Goal: Register for event/course

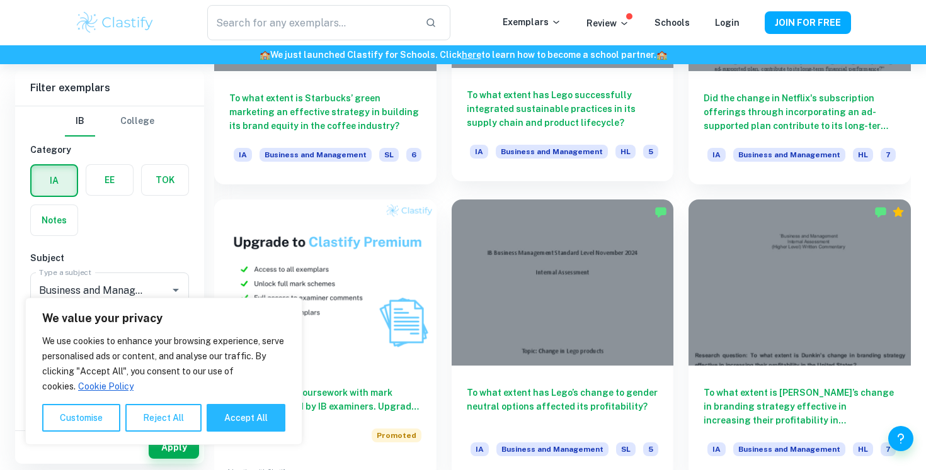
scroll to position [880, 0]
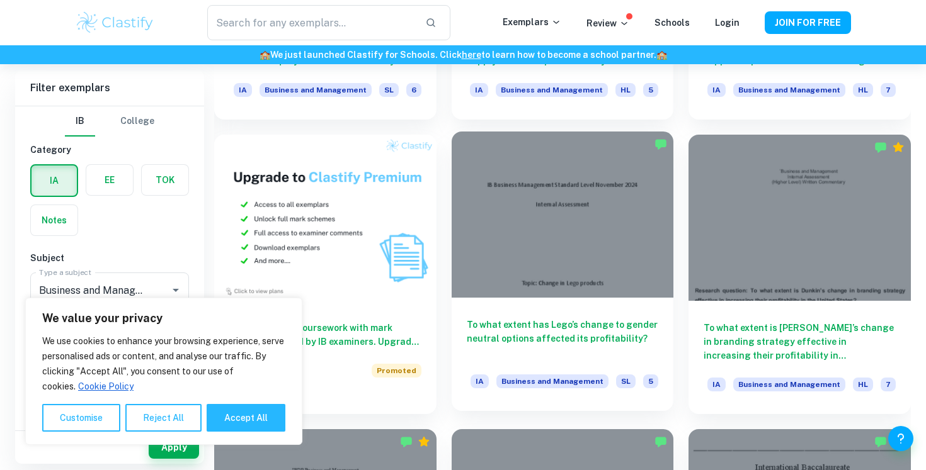
click at [581, 333] on h6 "To what extent has Lego’s change to gender neutral options affected its profita…" at bounding box center [563, 339] width 192 height 42
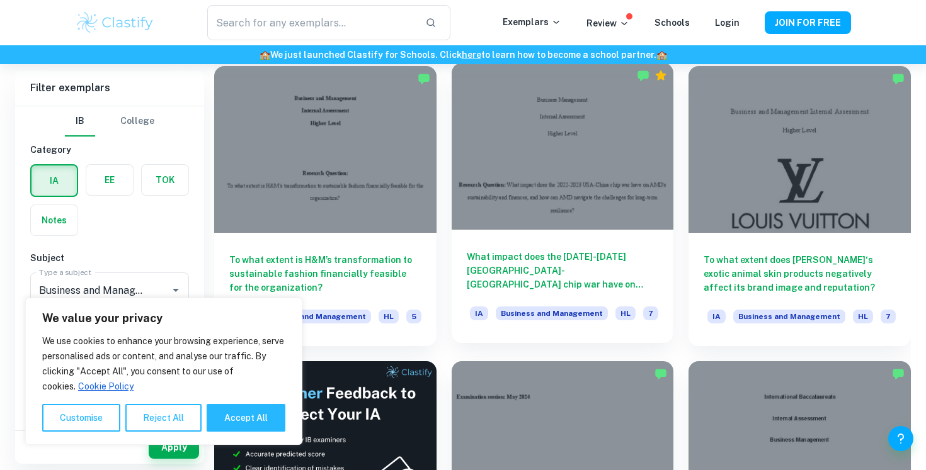
scroll to position [1811, 0]
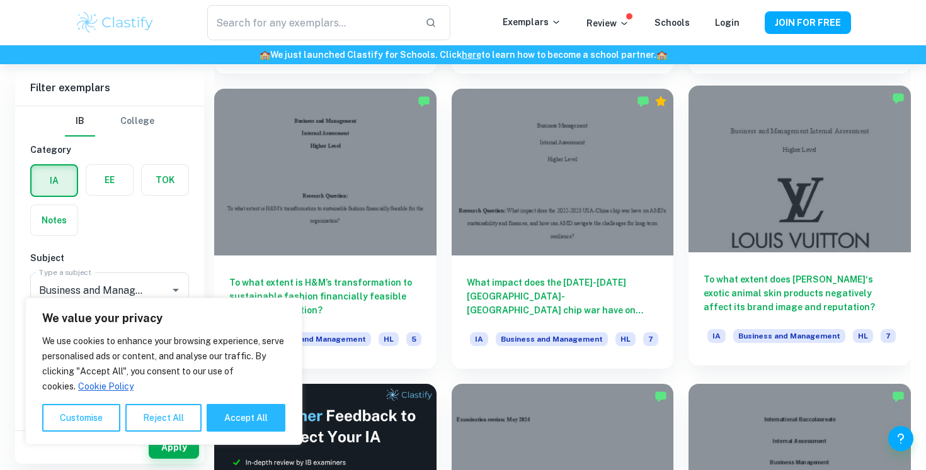
click at [732, 264] on div "To what extent does [PERSON_NAME]‘s exotic animal skin products negatively affe…" at bounding box center [799, 309] width 222 height 113
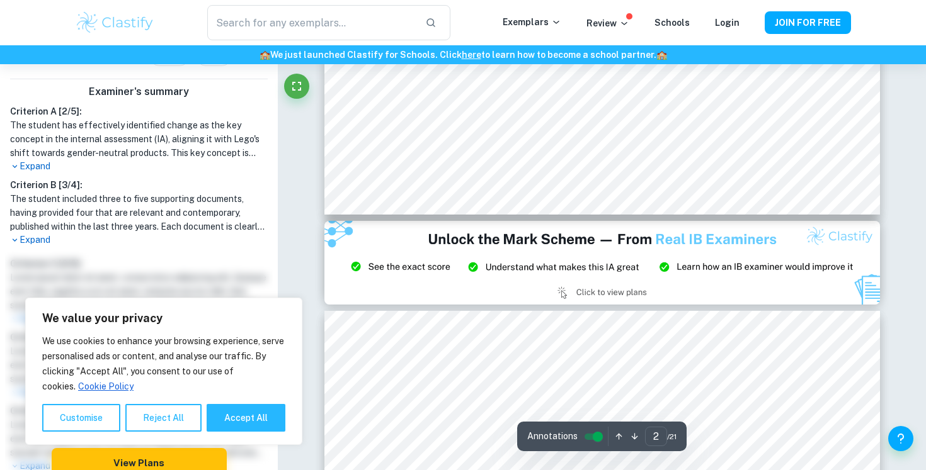
scroll to position [1530, 0]
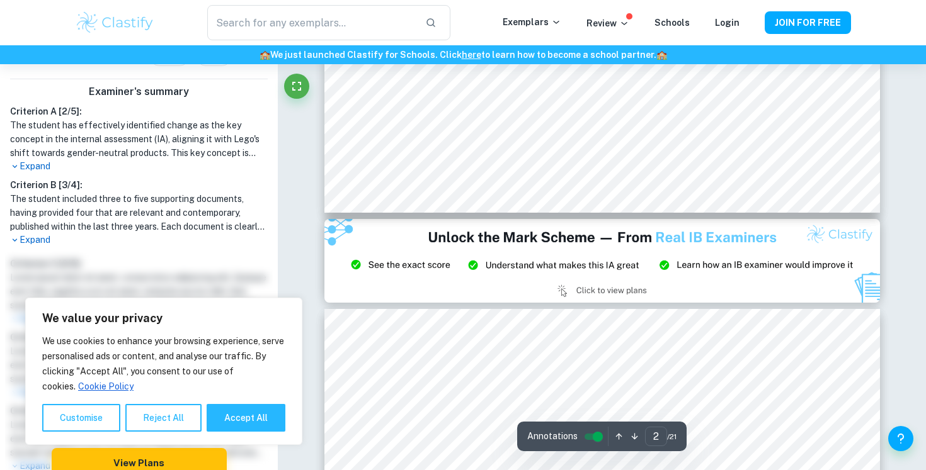
click at [42, 160] on p "Expand" at bounding box center [139, 166] width 258 height 13
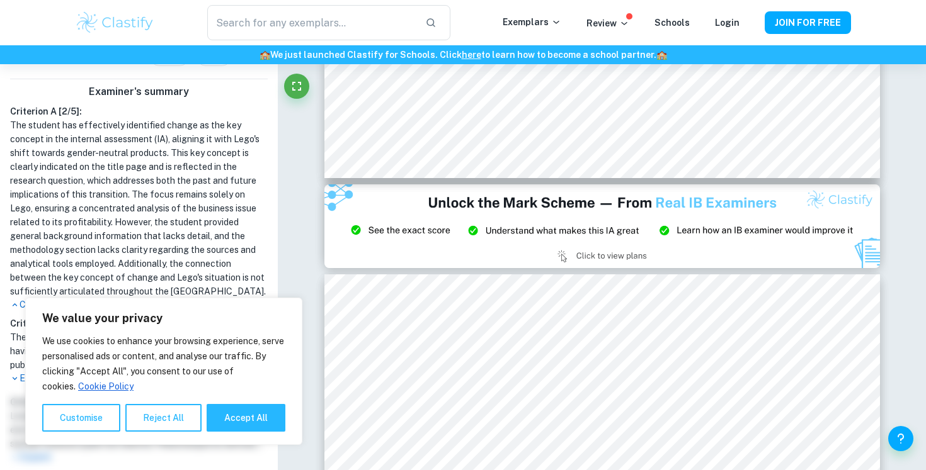
type input "3"
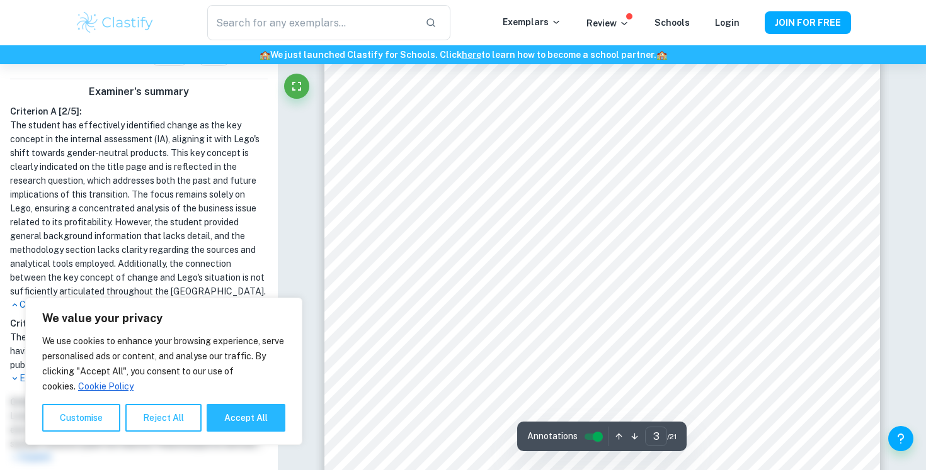
scroll to position [1874, 0]
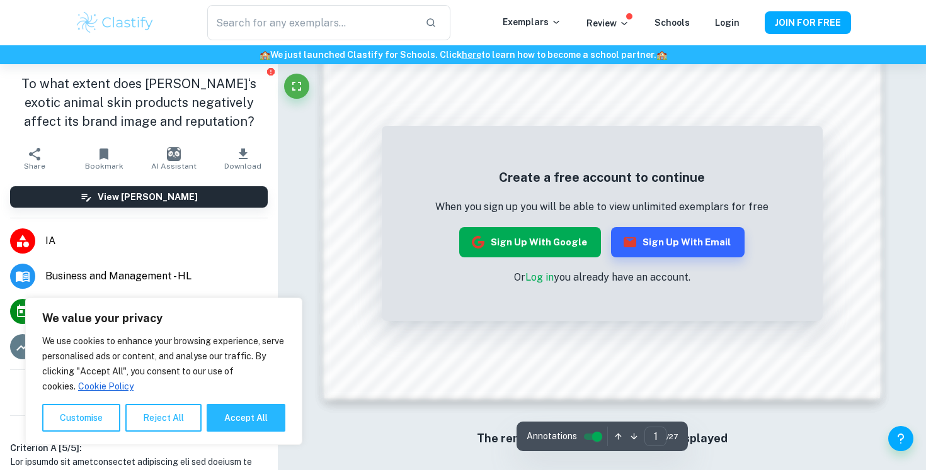
scroll to position [1129, 0]
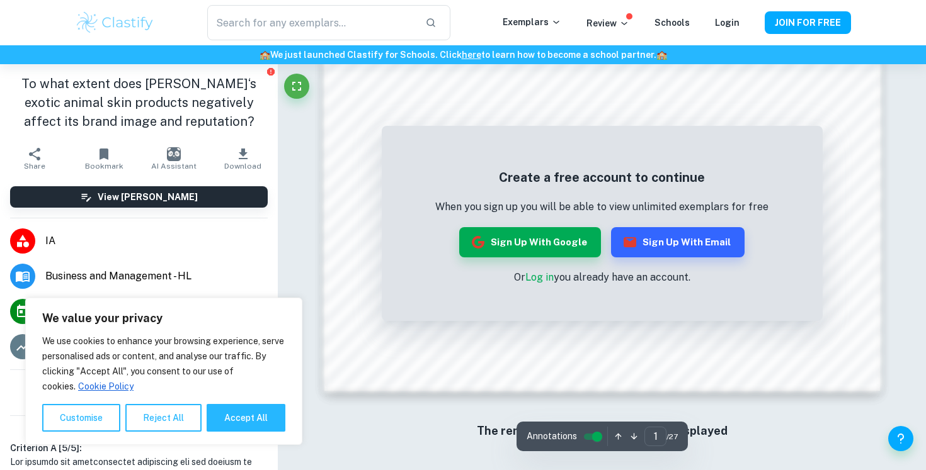
click at [544, 279] on link "Log in" at bounding box center [539, 277] width 28 height 12
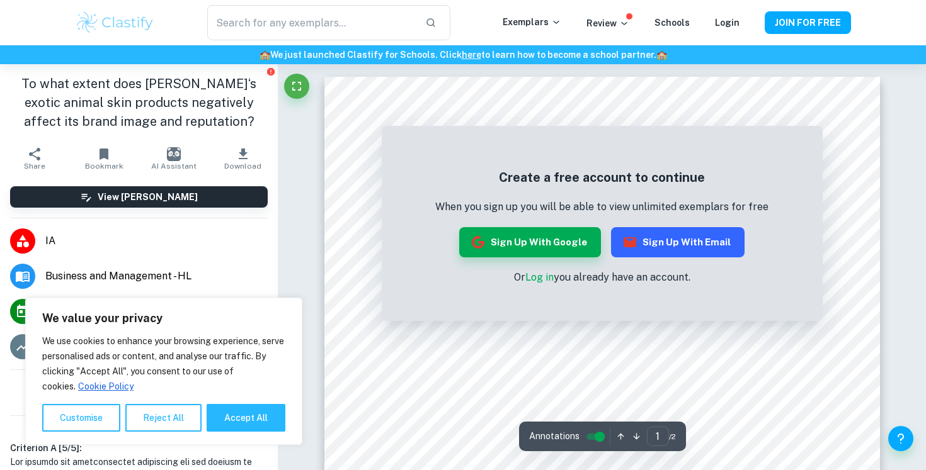
click at [635, 245] on icon "button" at bounding box center [629, 242] width 15 height 15
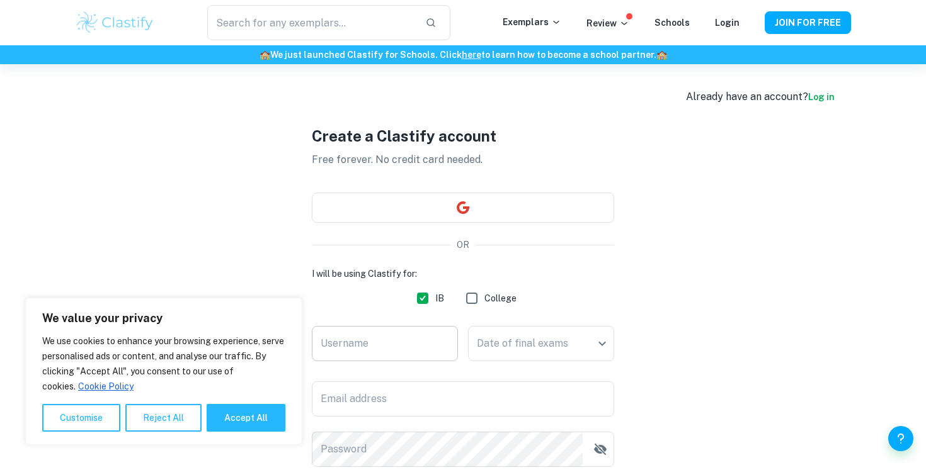
click at [407, 345] on input "Username" at bounding box center [385, 343] width 146 height 35
paste input "satan43789@mogash.com"
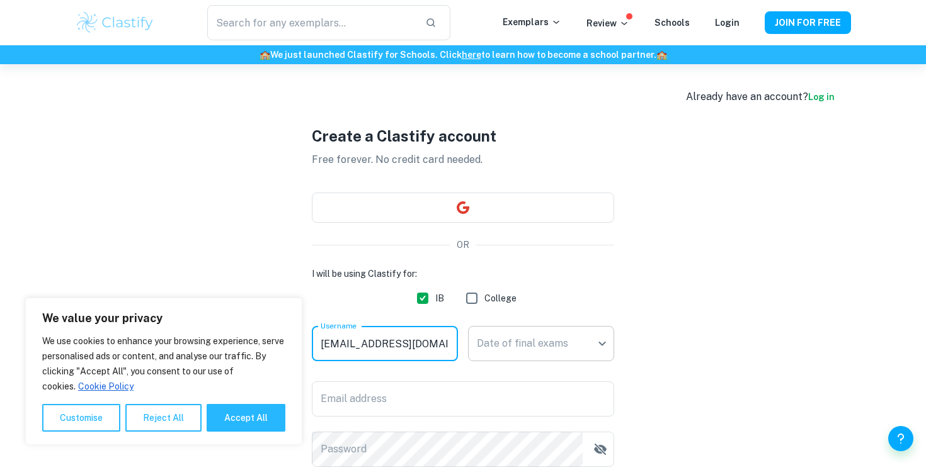
type input "satan43789@mogash.com"
click at [489, 347] on body "We value your privacy We use cookies to enhance your browsing experience, serve…" at bounding box center [463, 299] width 926 height 470
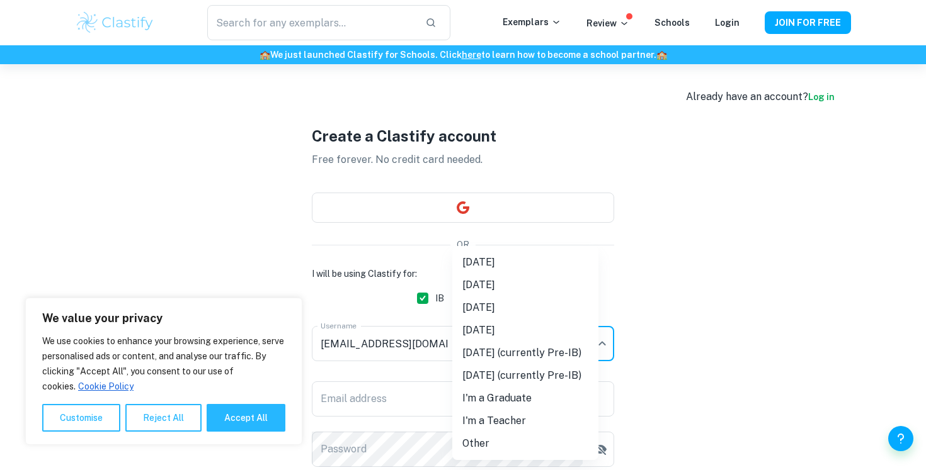
click at [490, 351] on li "May 2027 (currently Pre-IB)" at bounding box center [525, 353] width 146 height 23
type input "M27"
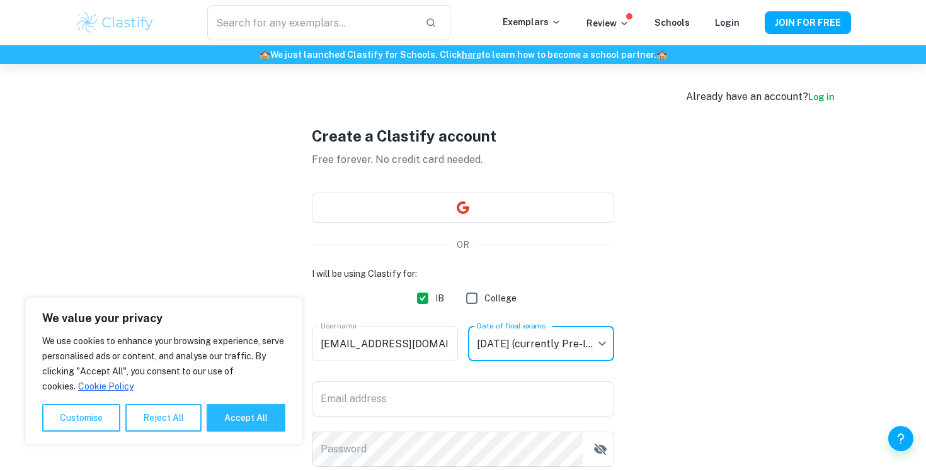
click at [482, 379] on div "I will be using Clastify for: IB College Username satan43789@mogash.com Usernam…" at bounding box center [463, 367] width 302 height 200
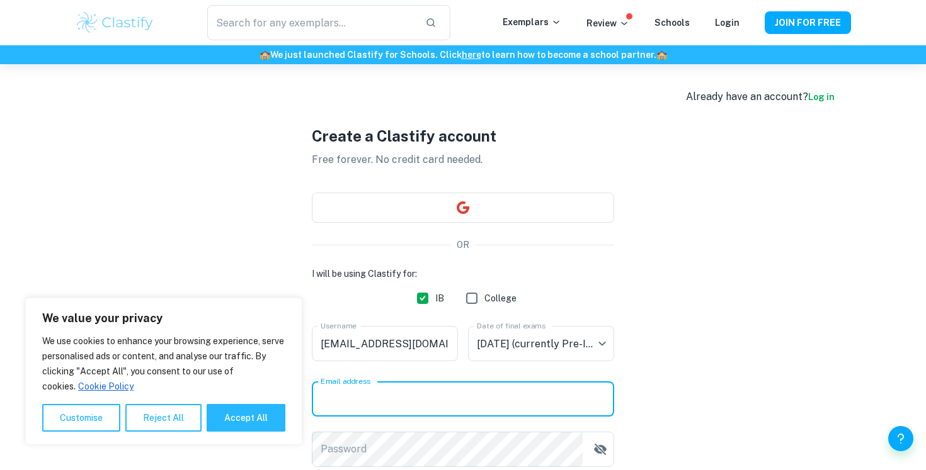
click at [477, 390] on input "Email address" at bounding box center [463, 399] width 302 height 35
paste input "satan43789@mogash.com"
type input "satan43789@mogash.com"
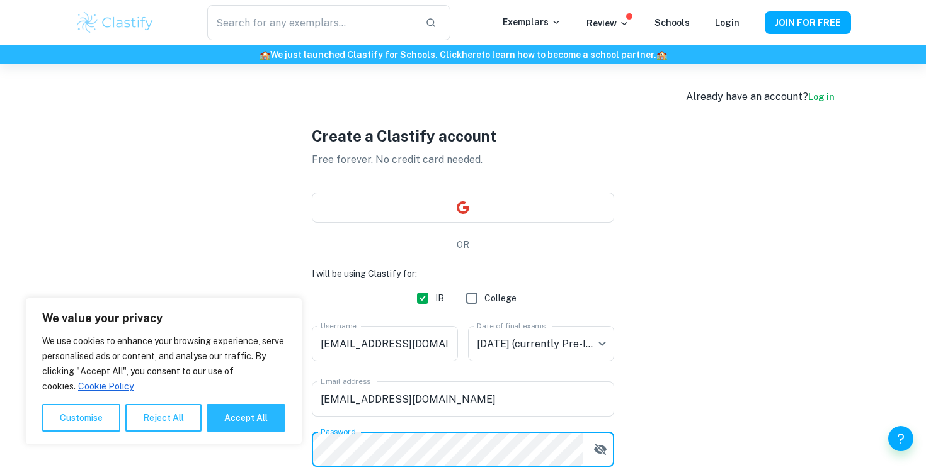
scroll to position [156, 0]
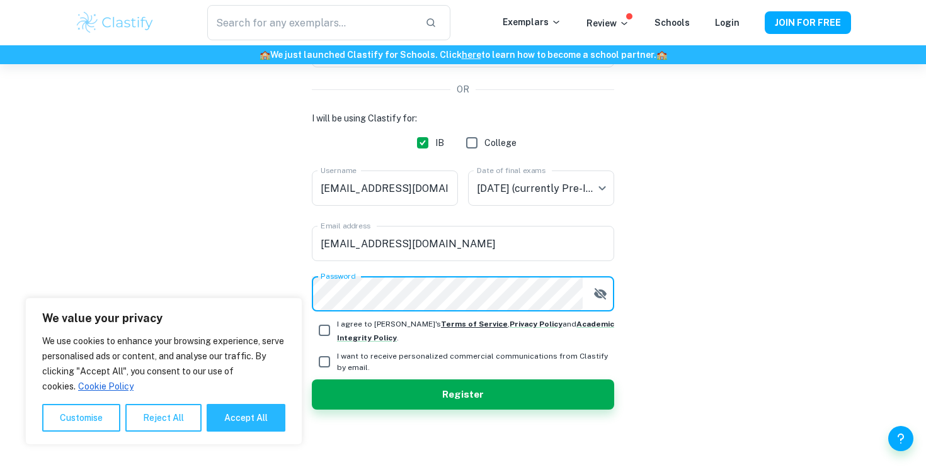
click at [441, 324] on strong "Terms of Service" at bounding box center [474, 324] width 67 height 9
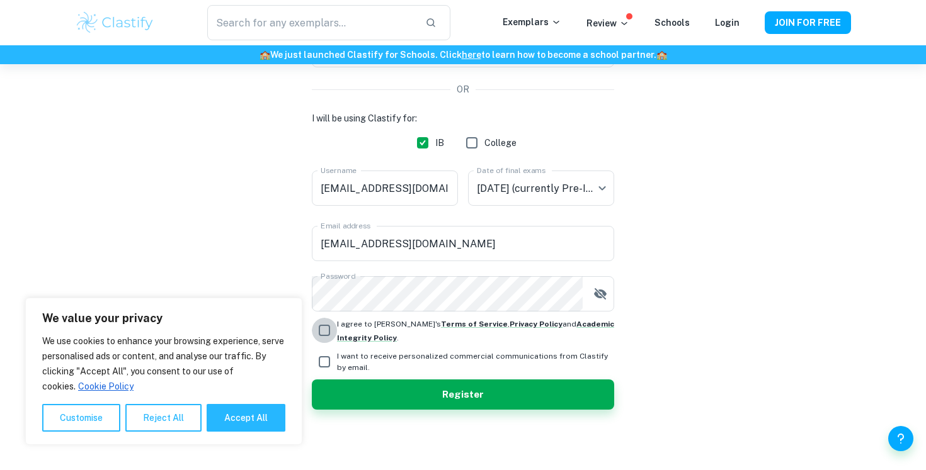
click at [327, 331] on input "I agree to Clastify's Terms of Service , Privacy Policy and Academic Integrity …" at bounding box center [324, 330] width 25 height 25
checkbox input "true"
click at [327, 363] on input "I want to receive personalized commercial communications from Clastify by email." at bounding box center [324, 362] width 25 height 25
checkbox input "true"
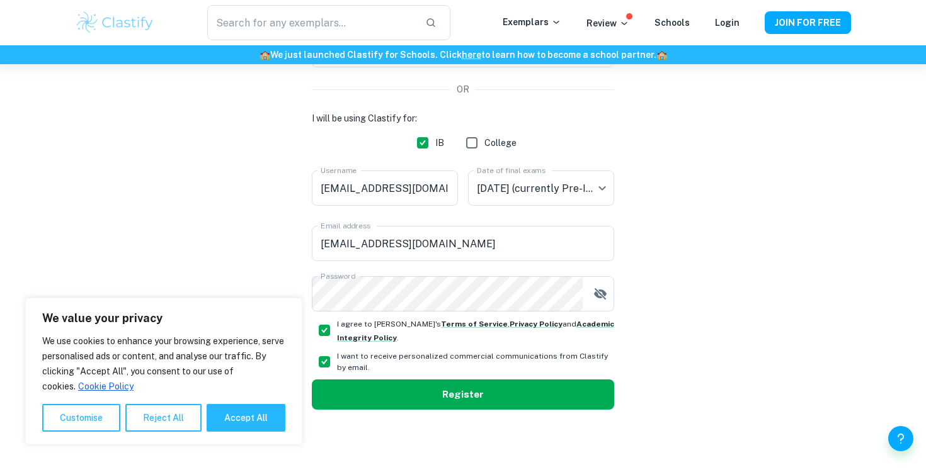
click at [329, 383] on button "Register" at bounding box center [463, 395] width 302 height 30
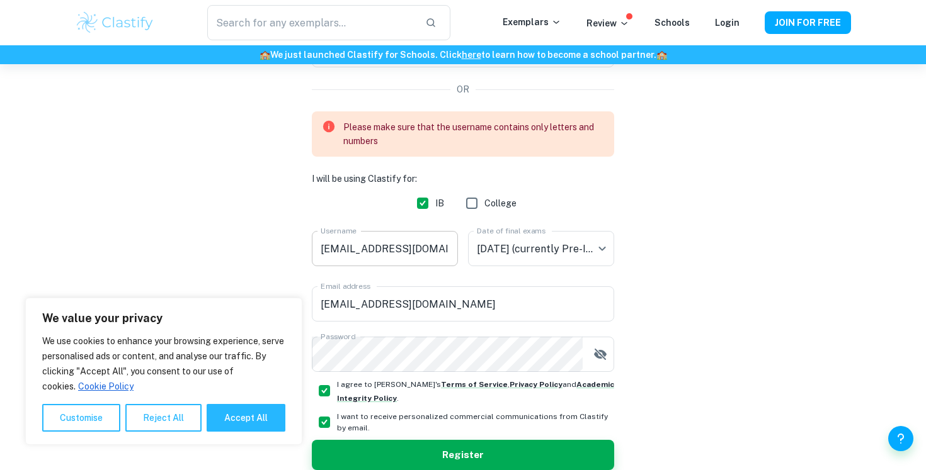
click at [395, 252] on input "satan43789@mogash.com" at bounding box center [385, 248] width 146 height 35
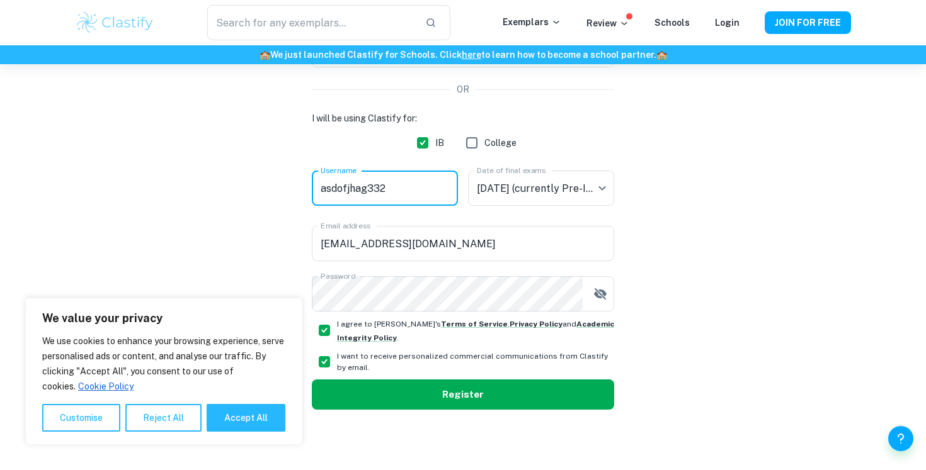
type input "asdofjhag332"
click at [455, 396] on button "Register" at bounding box center [463, 395] width 302 height 30
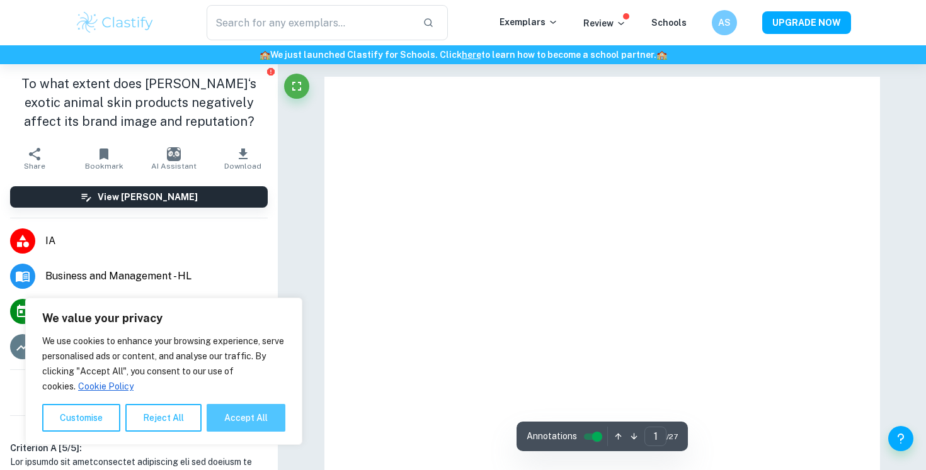
click at [237, 411] on button "Accept All" at bounding box center [246, 418] width 79 height 28
checkbox input "true"
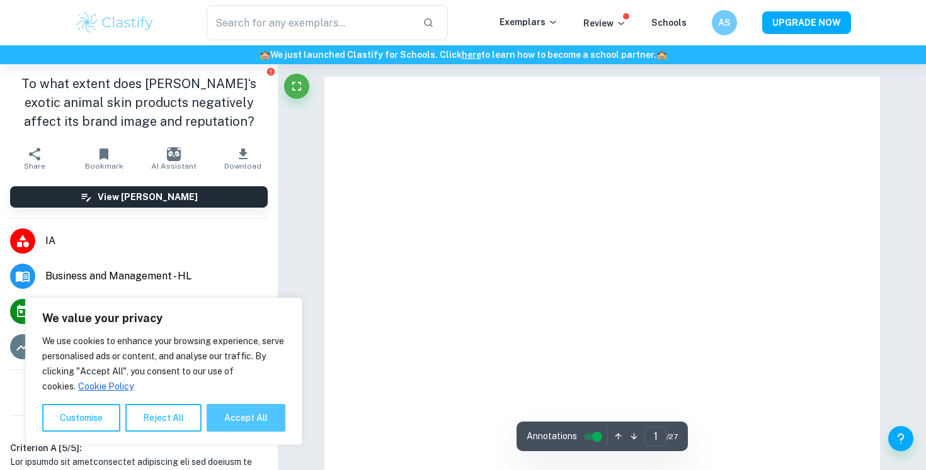
checkbox input "true"
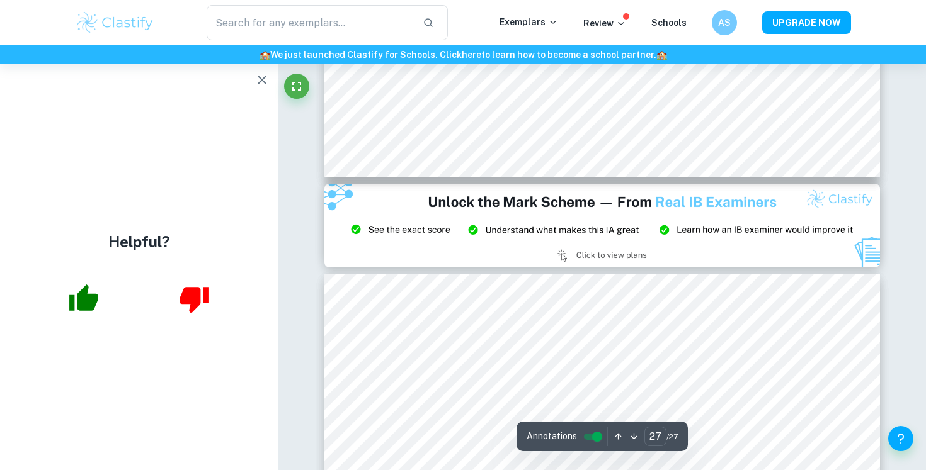
scroll to position [19261, 0]
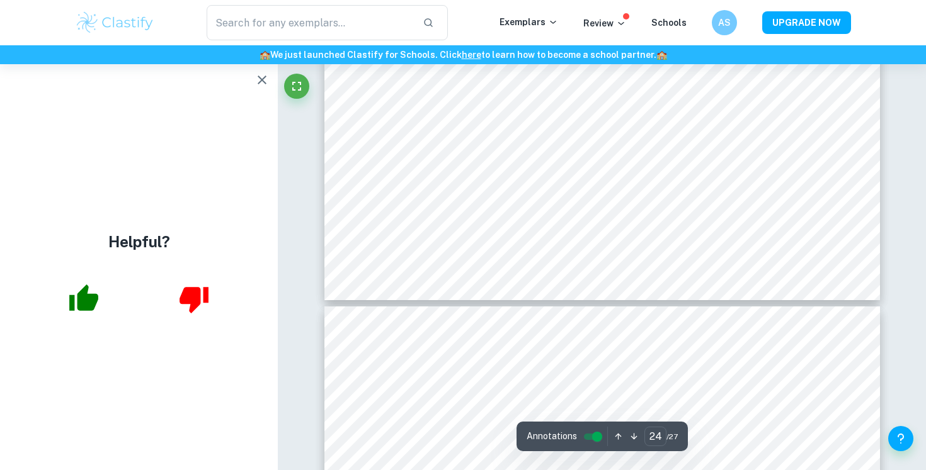
type input "23"
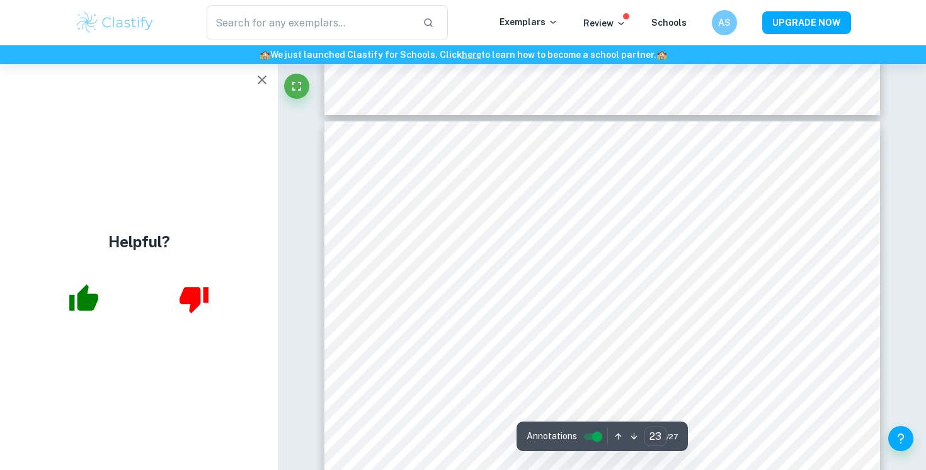
scroll to position [16347, 0]
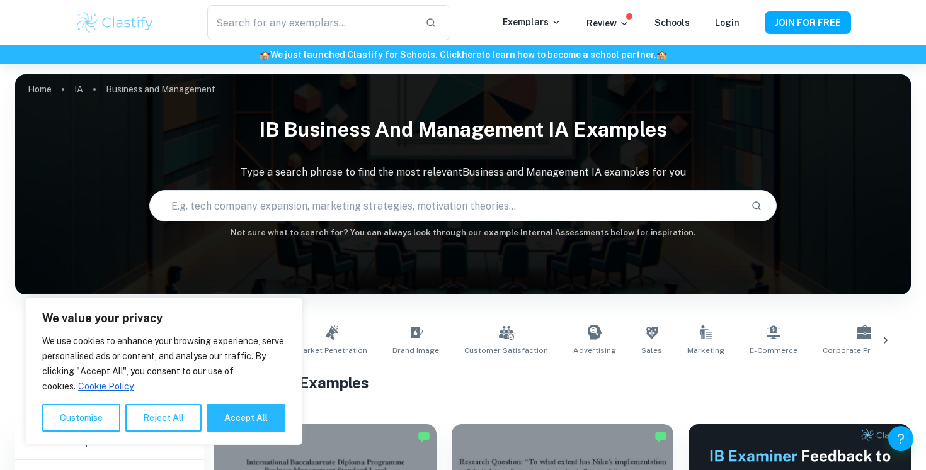
scroll to position [1811, 0]
